Goal: Task Accomplishment & Management: Complete application form

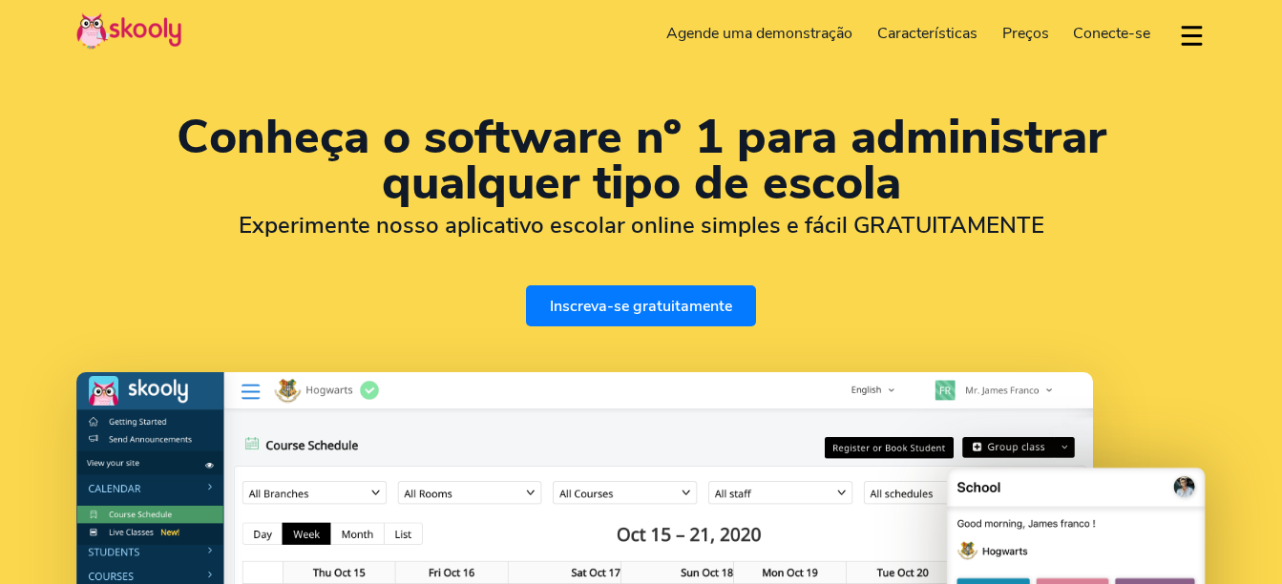
select select "pt"
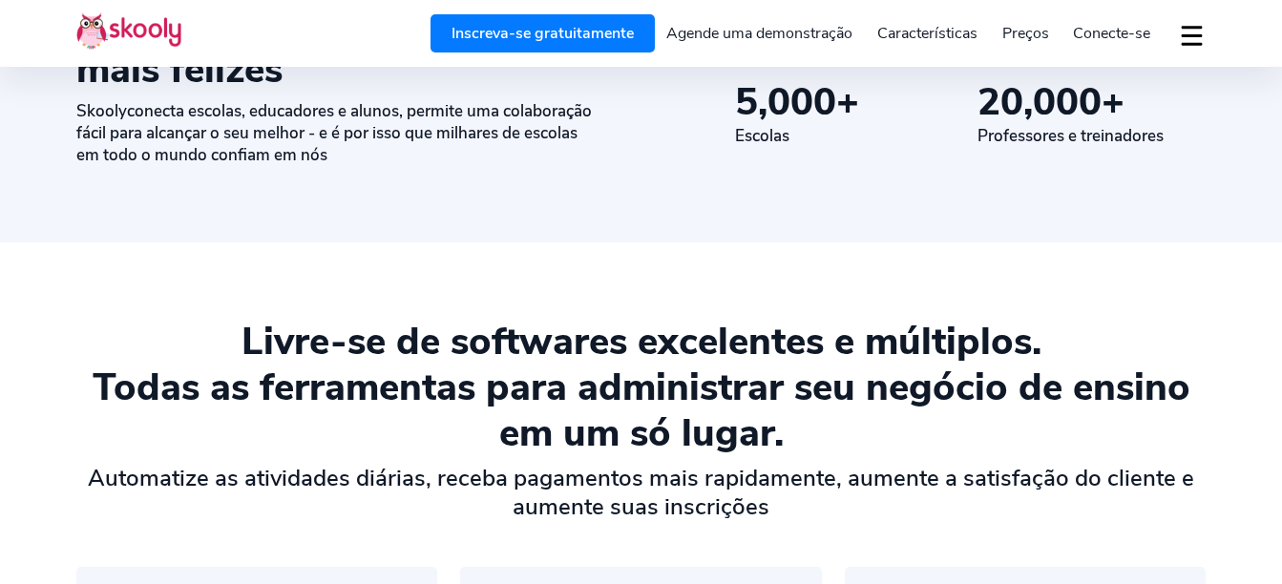
scroll to position [1145, 0]
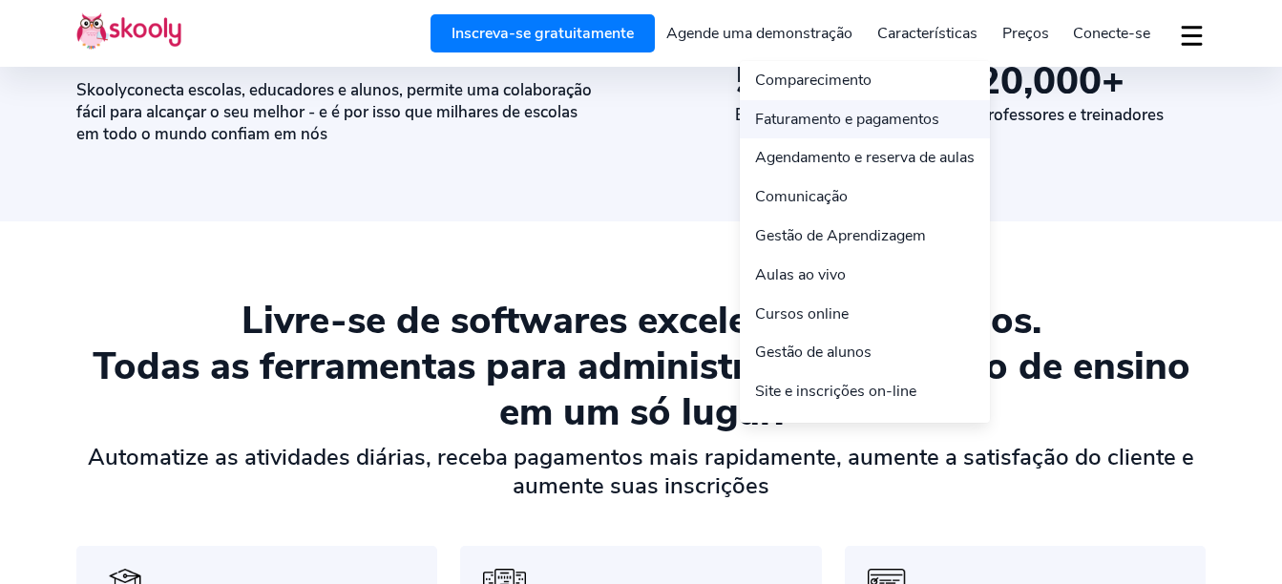
click at [891, 110] on link "Faturamento e pagamentos" at bounding box center [865, 119] width 250 height 39
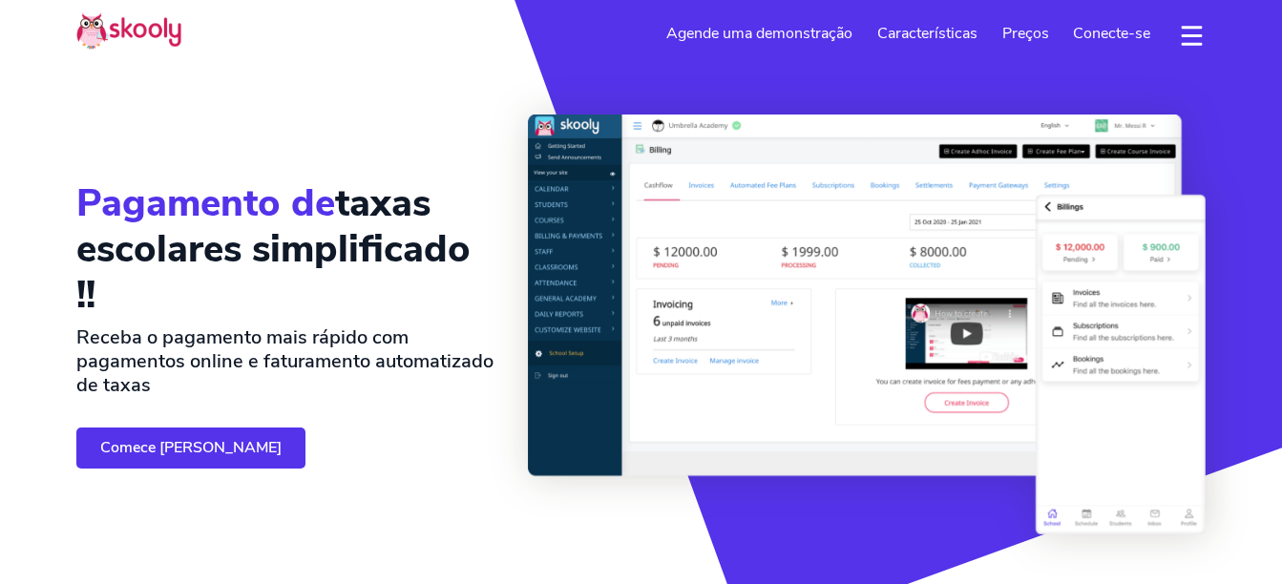
select select "pt"
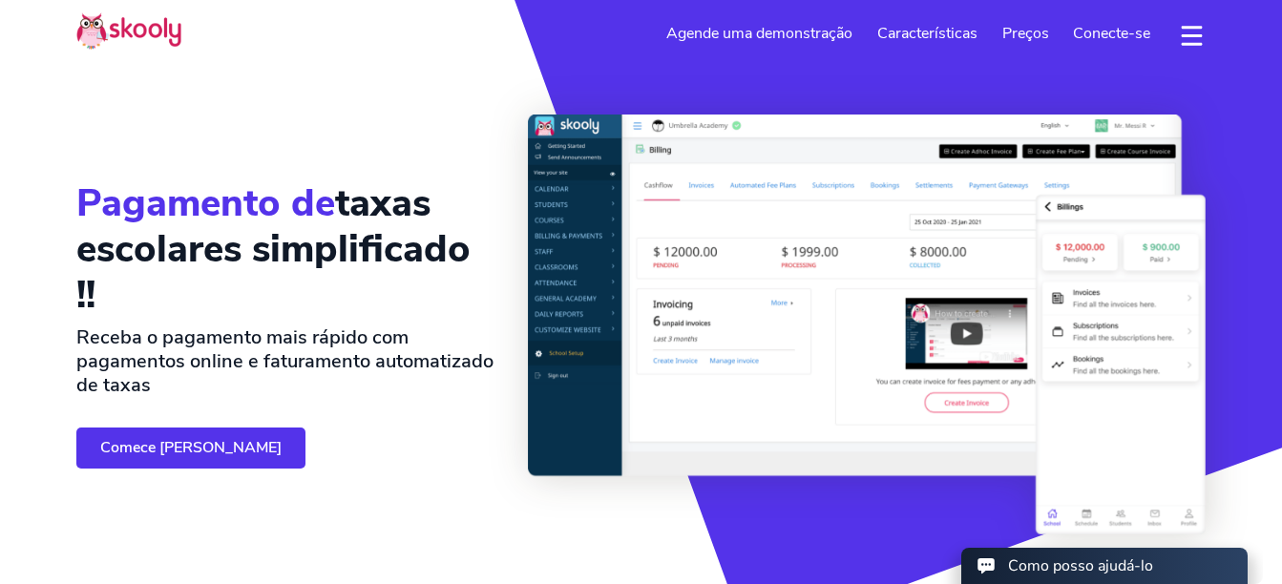
select select "258"
select select "Mozambique"
select select "Africa/Maputo"
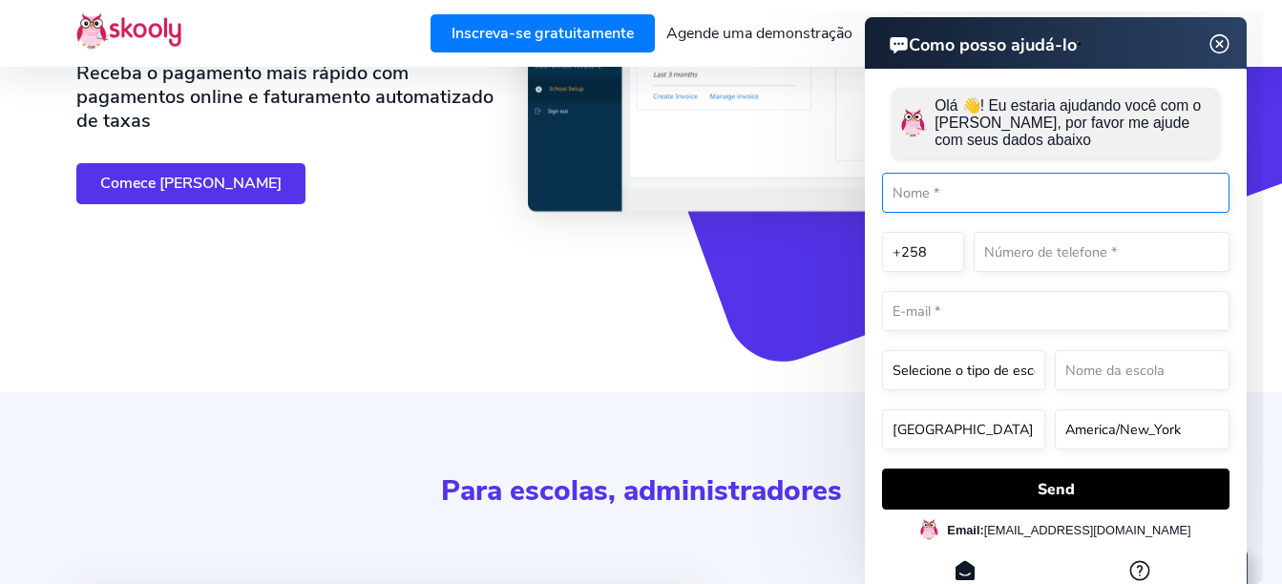
scroll to position [191, 0]
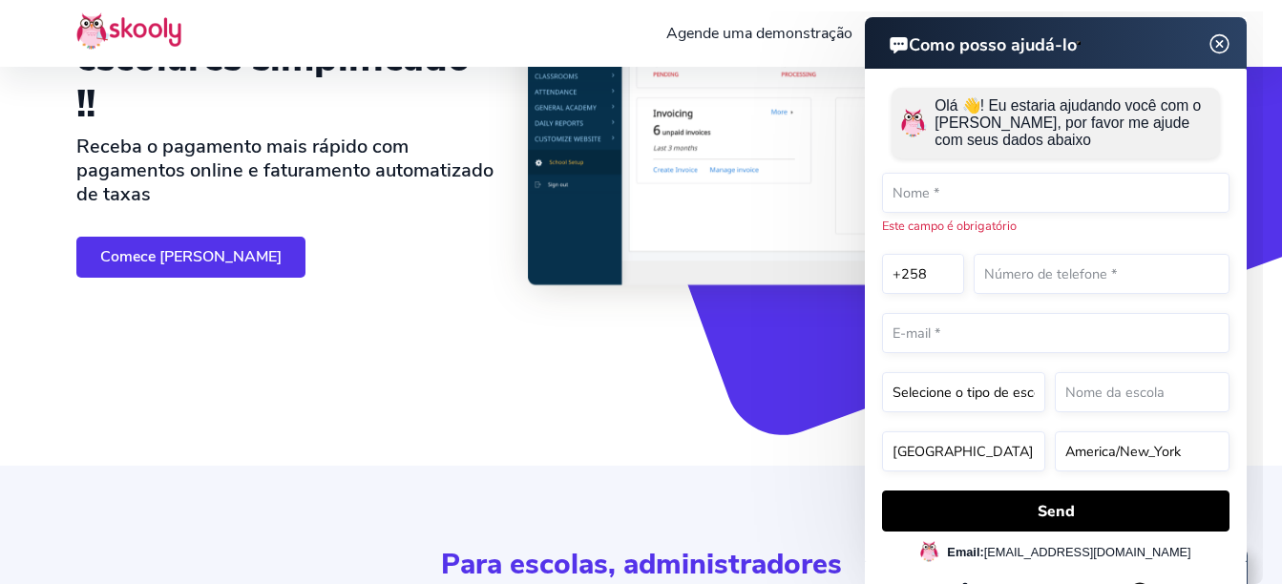
click at [209, 249] on link "Comece de graça" at bounding box center [190, 257] width 229 height 41
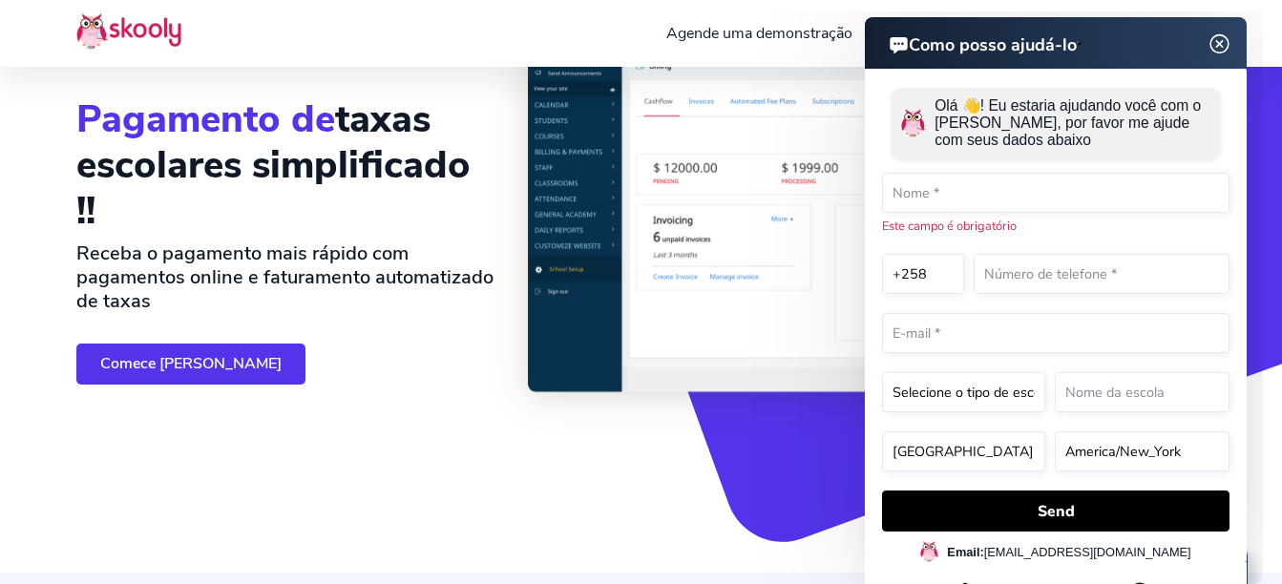
scroll to position [0, 0]
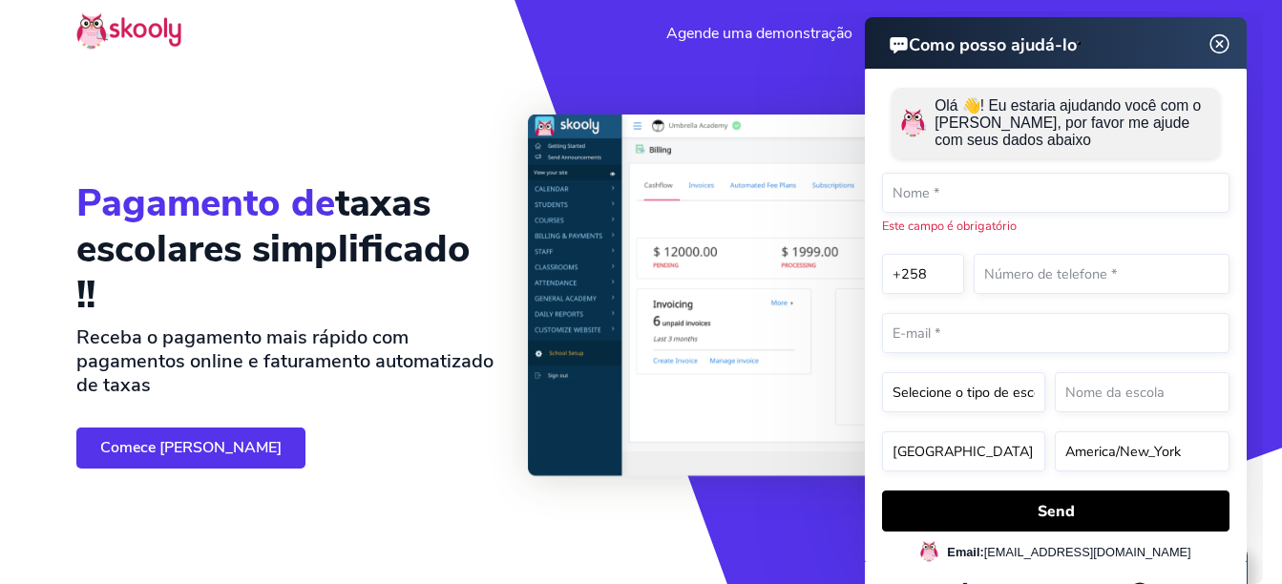
click at [1225, 44] on img at bounding box center [1220, 44] width 36 height 24
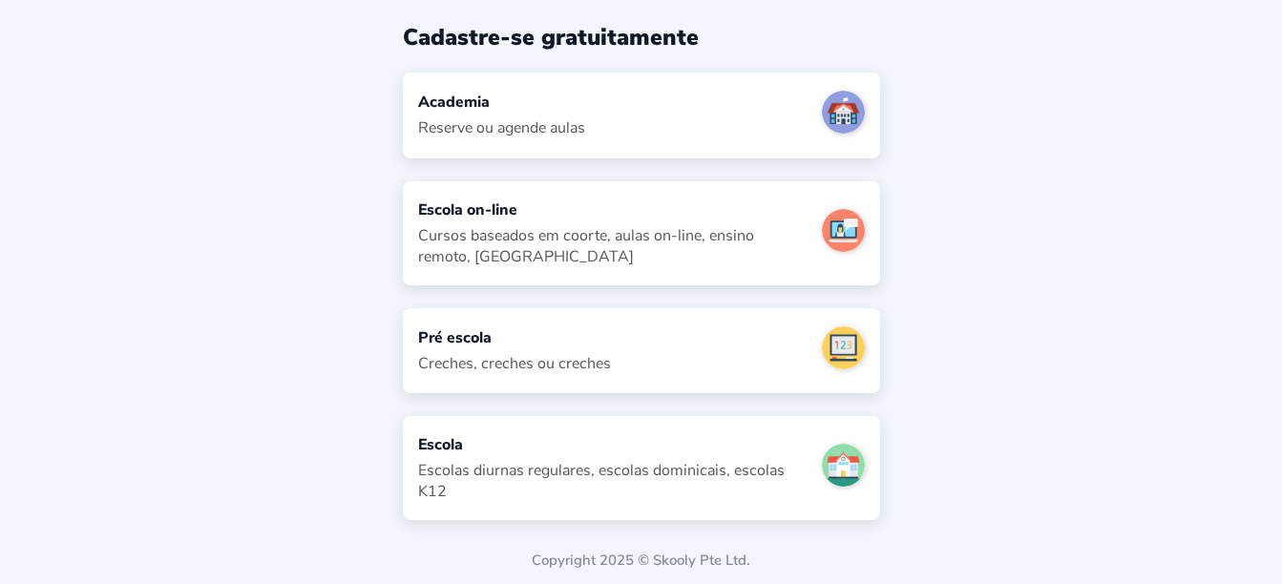
scroll to position [70, 0]
click at [482, 103] on div "Academia" at bounding box center [501, 101] width 167 height 21
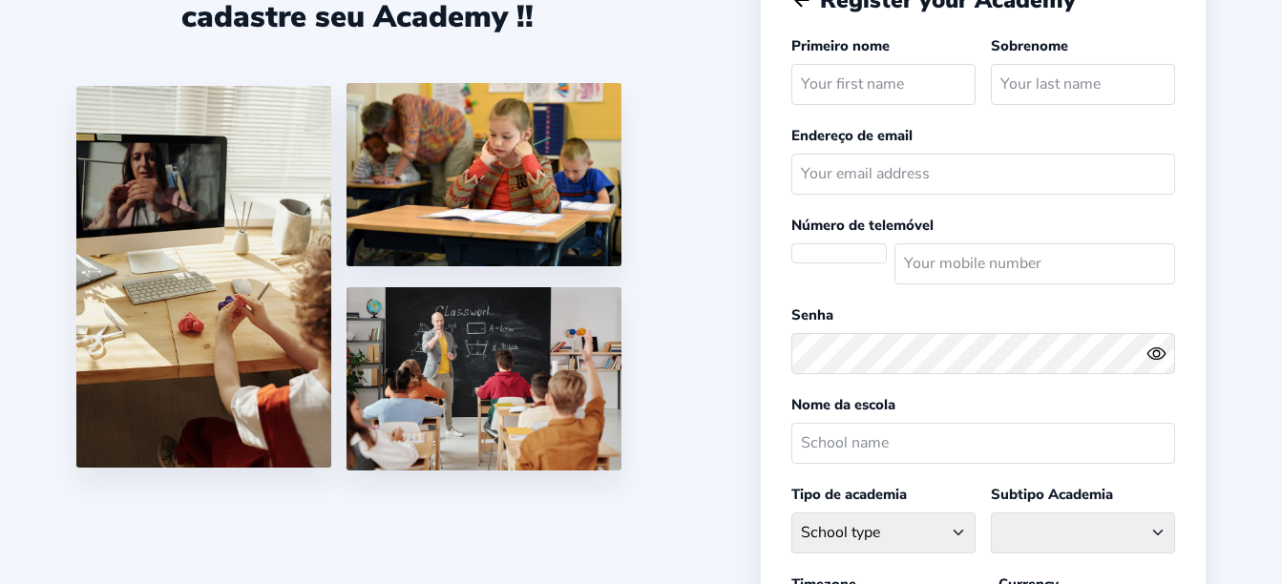
select select
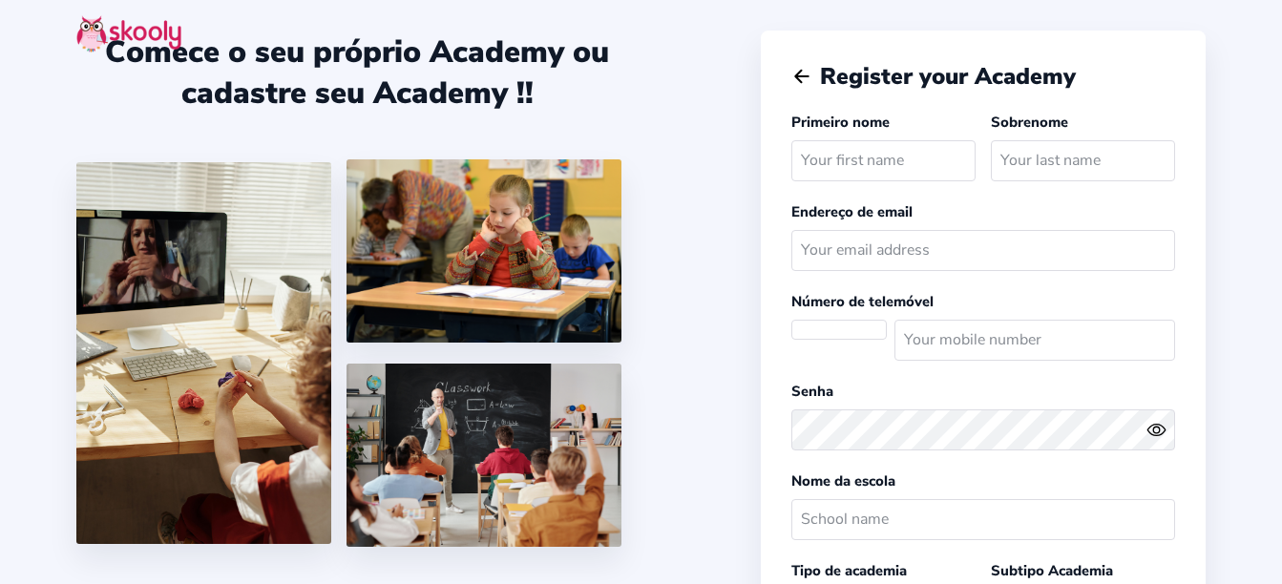
select select "[GEOGRAPHIC_DATA]/[GEOGRAPHIC_DATA]"
select select "MZN MT"
select select "MZ"
